Goal: Find specific page/section: Find specific page/section

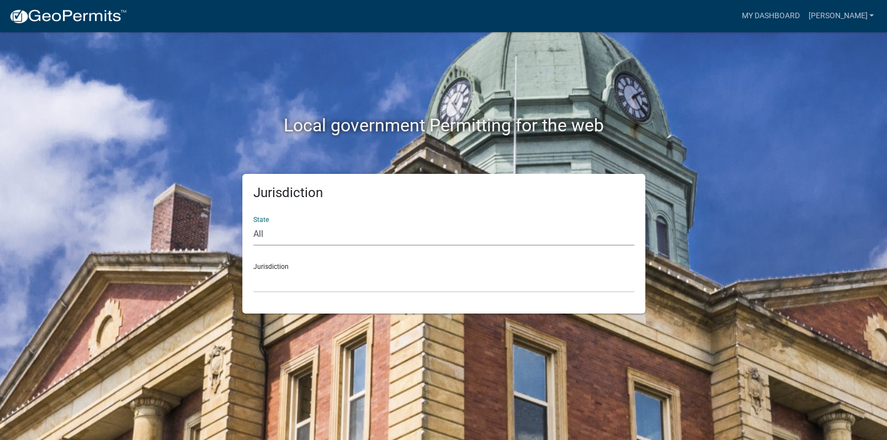
click at [267, 230] on select "All [US_STATE] [US_STATE] [US_STATE] [US_STATE] [US_STATE] [US_STATE] [US_STATE…" at bounding box center [443, 234] width 381 height 23
select select "[US_STATE]"
click at [253, 223] on select "All [US_STATE] [US_STATE] [US_STATE] [US_STATE] [US_STATE] [US_STATE] [US_STATE…" at bounding box center [443, 234] width 381 height 23
drag, startPoint x: 275, startPoint y: 278, endPoint x: 295, endPoint y: 294, distance: 25.9
click at [275, 278] on select "[GEOGRAPHIC_DATA], [US_STATE][PERSON_NAME][GEOGRAPHIC_DATA], [US_STATE][PERSON_…" at bounding box center [443, 281] width 381 height 23
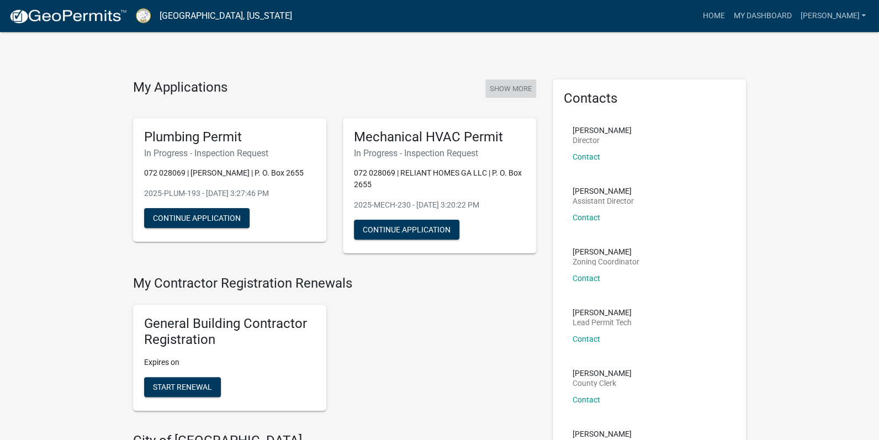
click at [523, 88] on button "Show More" at bounding box center [510, 88] width 51 height 18
